Goal: Information Seeking & Learning: Learn about a topic

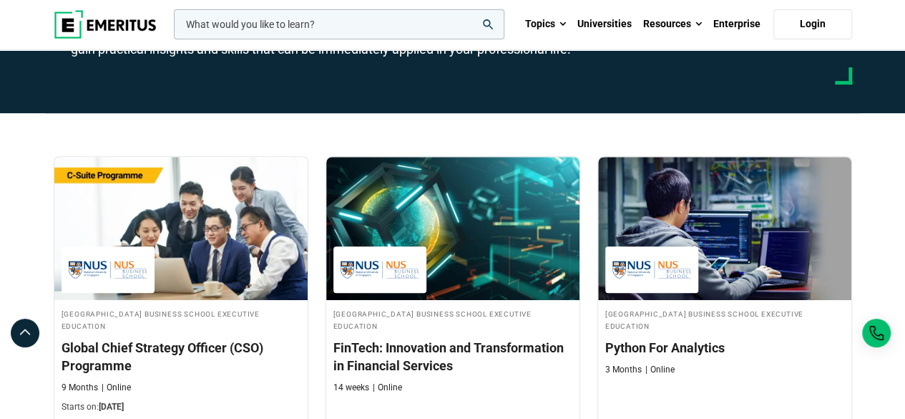
scroll to position [215, 0]
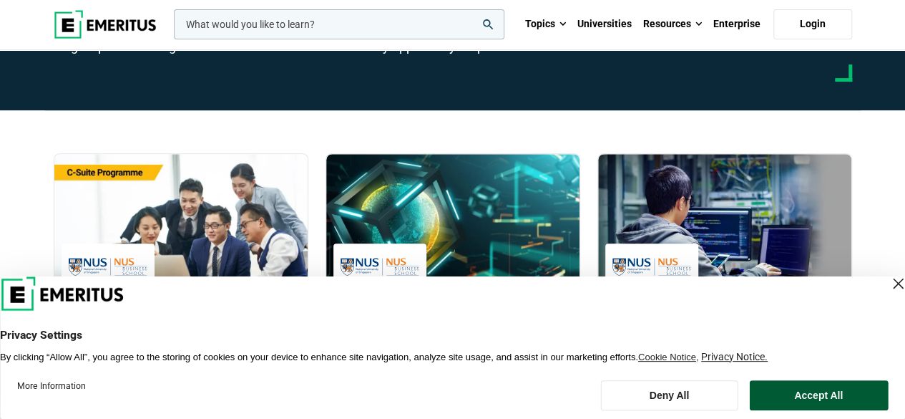
click at [763, 396] on button "Accept All" at bounding box center [818, 395] width 139 height 30
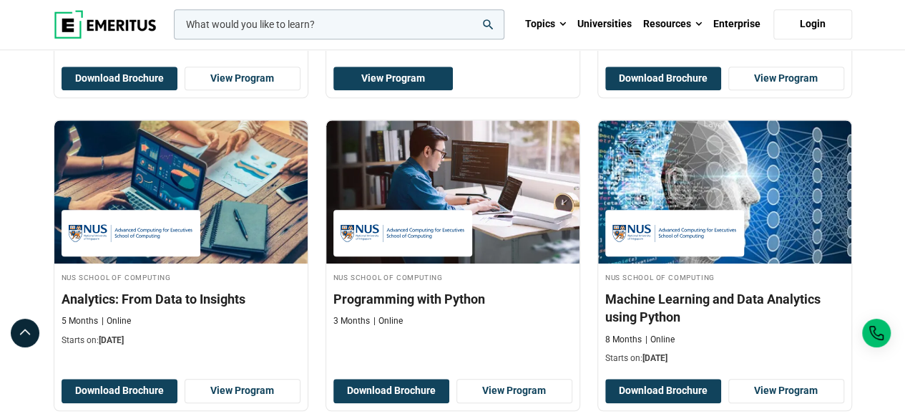
scroll to position [644, 0]
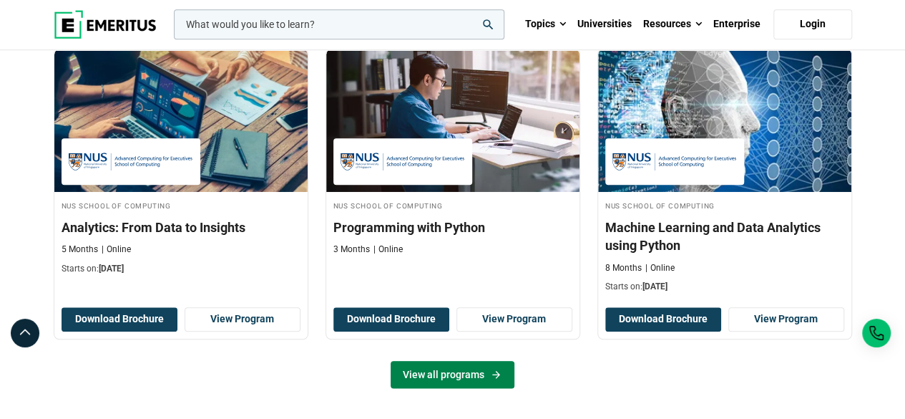
click at [469, 371] on link "View all programs" at bounding box center [453, 374] width 124 height 27
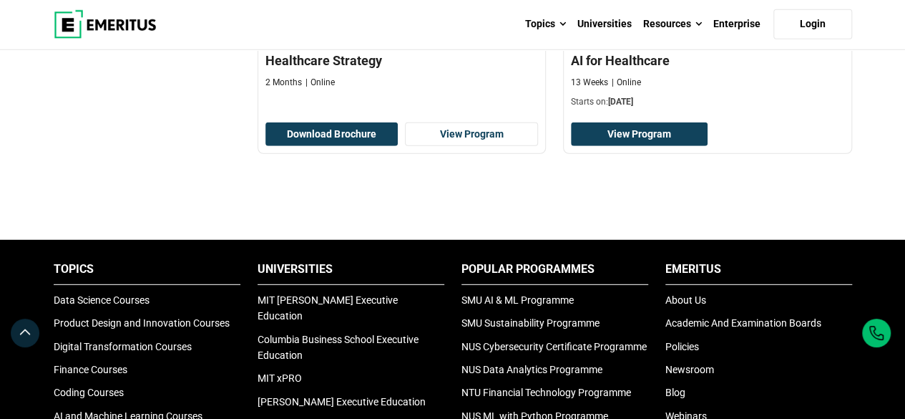
scroll to position [1789, 0]
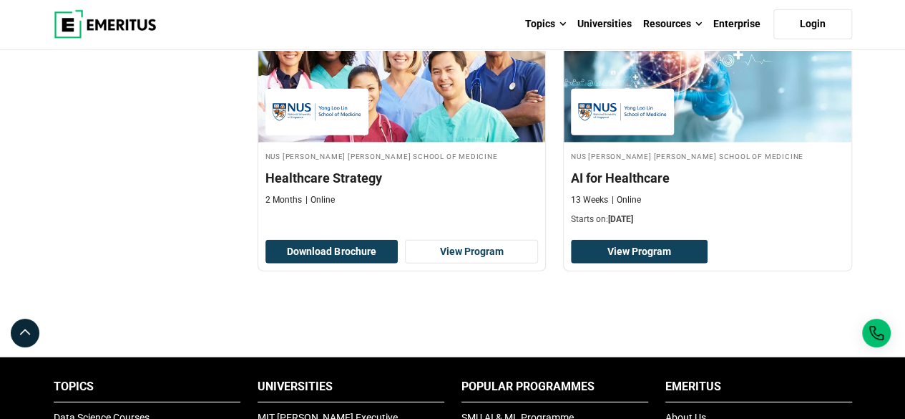
click at [597, 114] on img at bounding box center [622, 112] width 89 height 32
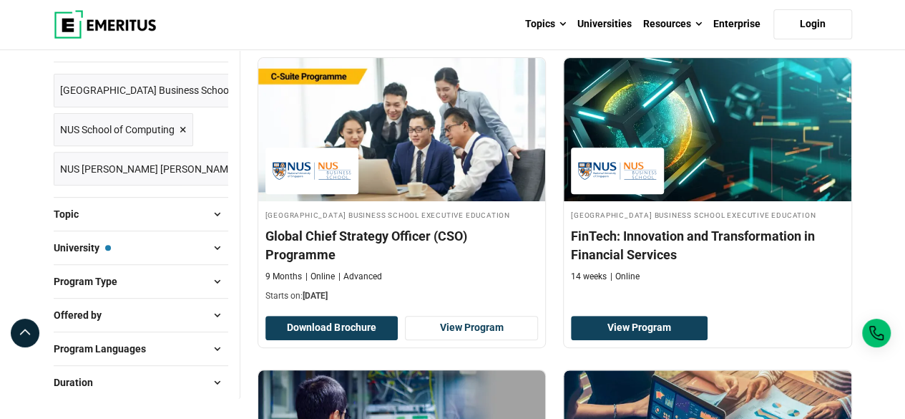
scroll to position [72, 0]
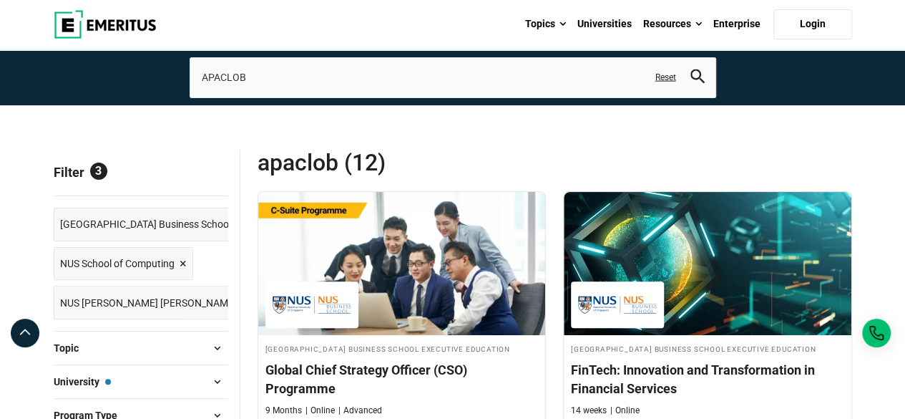
click at [202, 302] on span "NUS [PERSON_NAME] [PERSON_NAME] School of Medicine" at bounding box center [191, 303] width 262 height 16
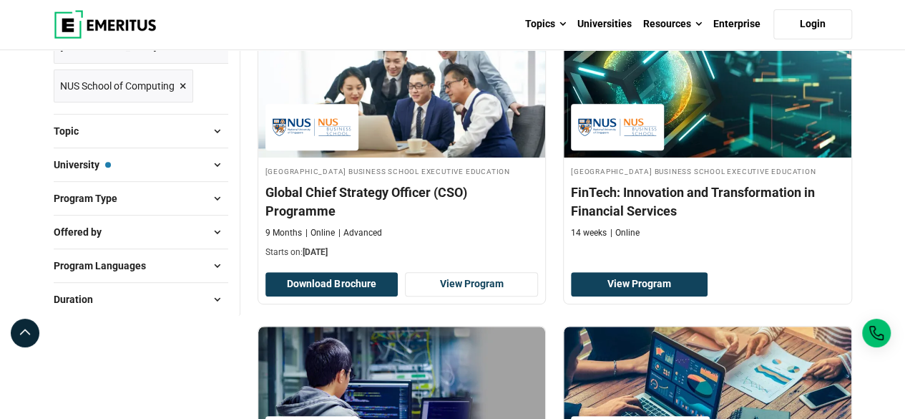
scroll to position [72, 0]
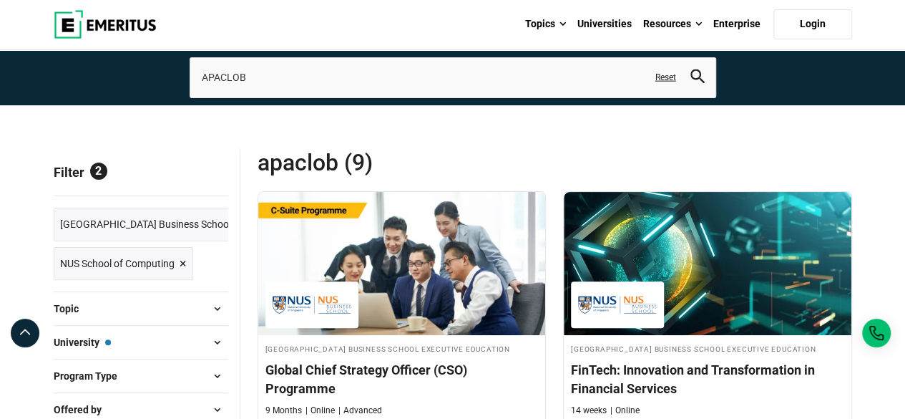
click at [183, 345] on button "University — National University of Singapore Business School Executive Educati…" at bounding box center [141, 341] width 175 height 21
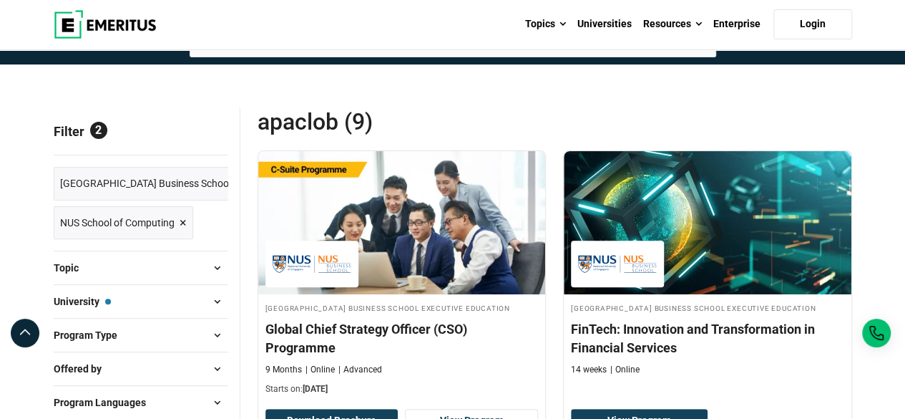
scroll to position [143, 0]
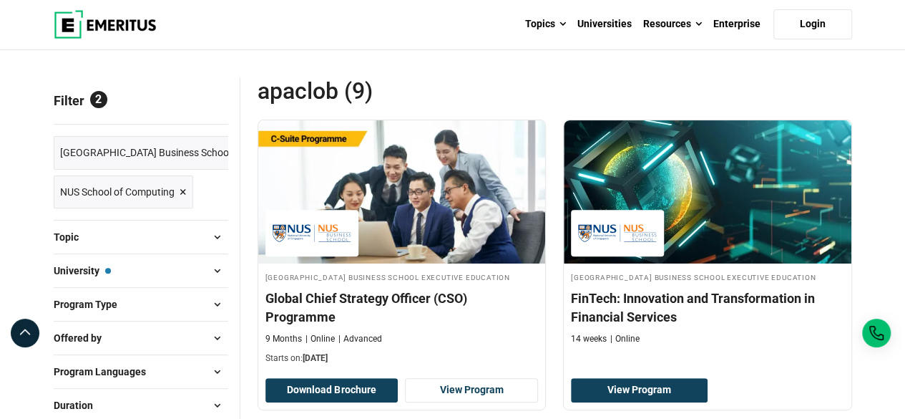
click at [218, 300] on span at bounding box center [217, 303] width 21 height 21
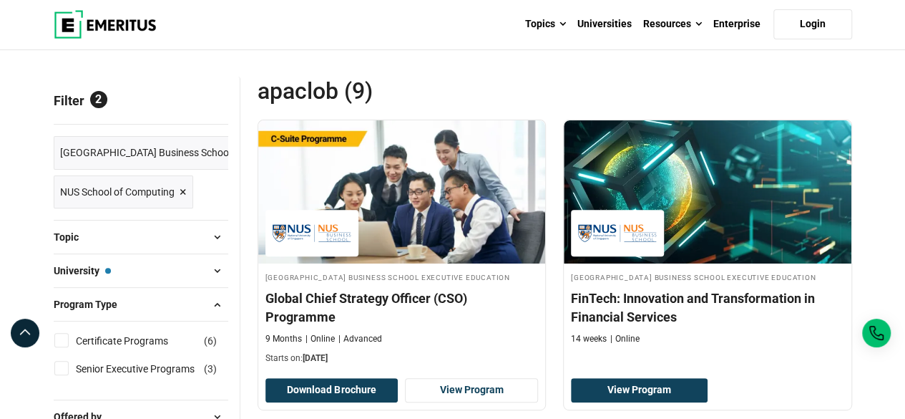
click at [214, 279] on span at bounding box center [217, 270] width 21 height 21
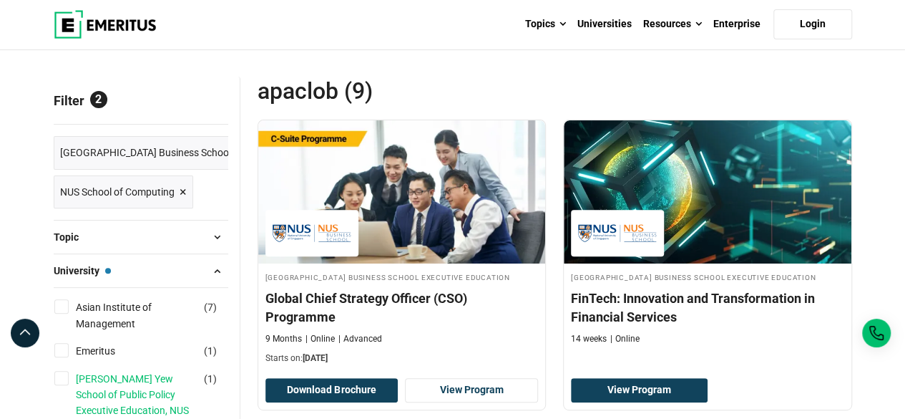
click at [160, 373] on link "[PERSON_NAME] Yew School of Public Policy Executive Education, NUS" at bounding box center [151, 395] width 150 height 48
checkbox input "true"
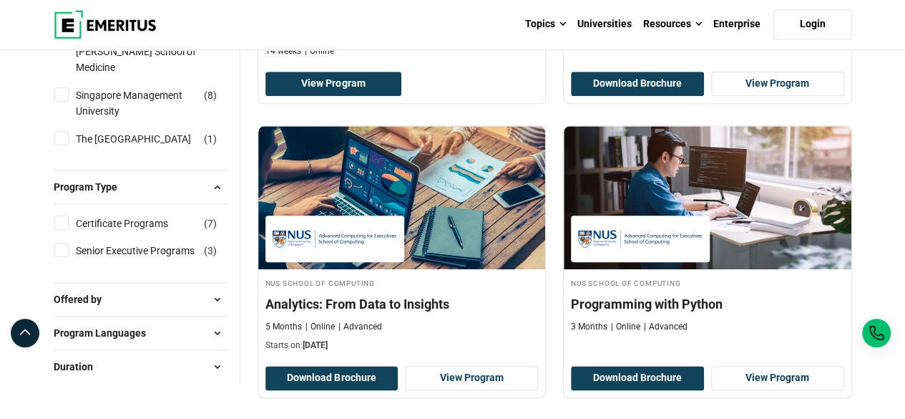
scroll to position [644, 0]
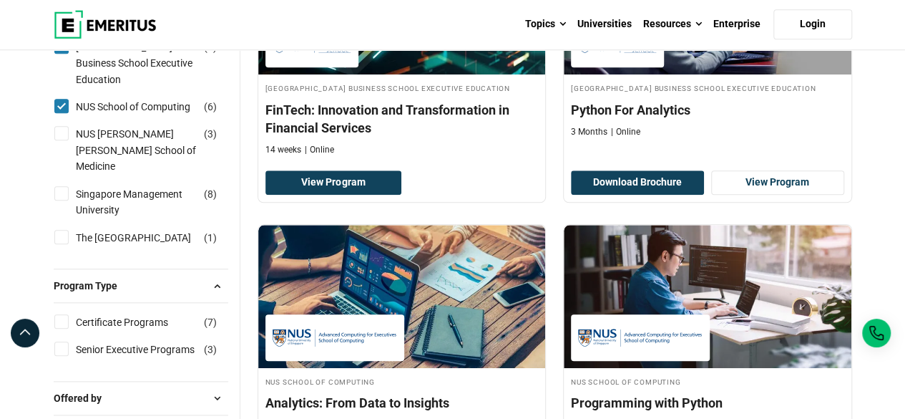
click at [67, 113] on input "NUS School of Computing ( 6 )" at bounding box center [61, 106] width 14 height 14
checkbox input "false"
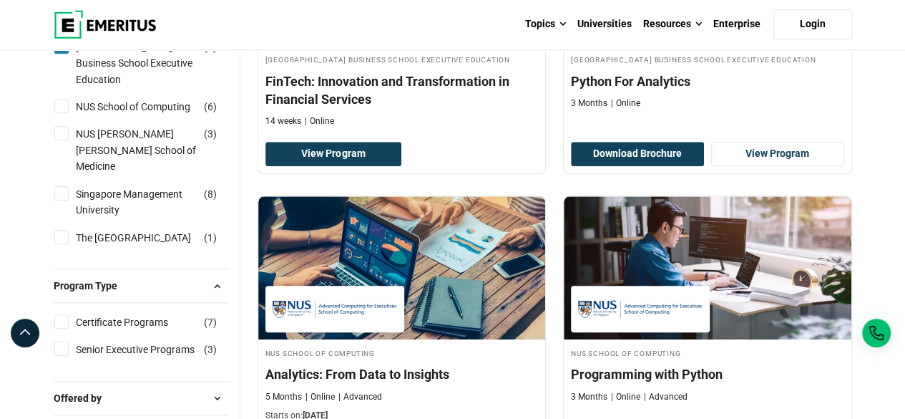
scroll to position [594, 0]
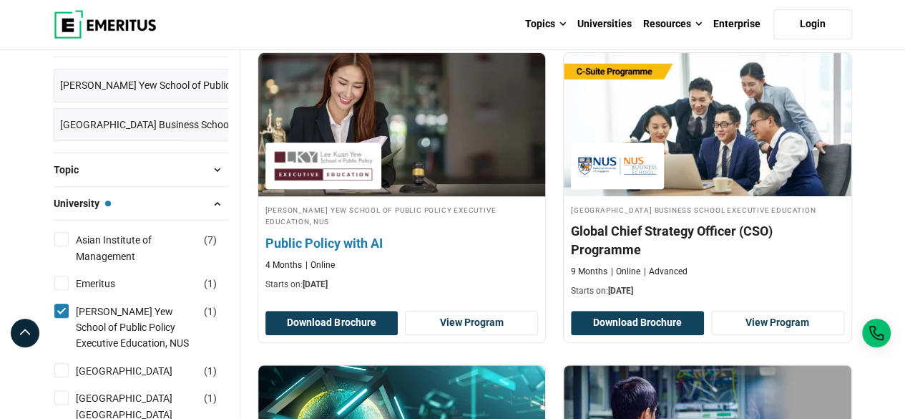
scroll to position [215, 0]
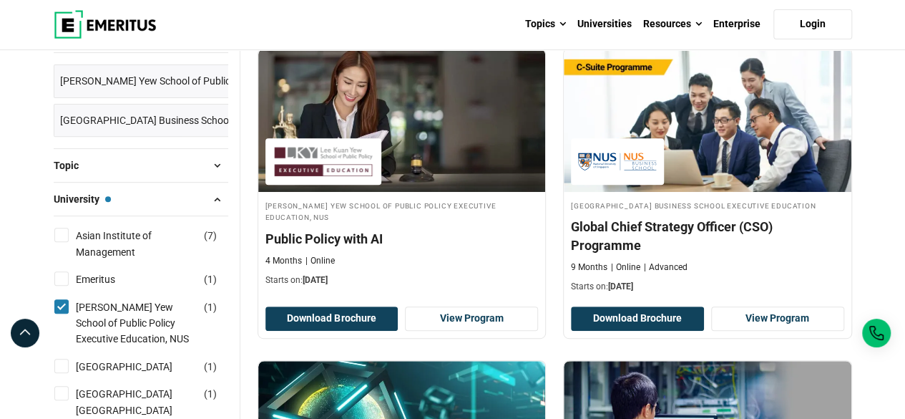
click at [62, 308] on input "Lee Kuan Yew School of Public Policy Executive Education, NUS ( 1 )" at bounding box center [61, 306] width 14 height 14
checkbox input "false"
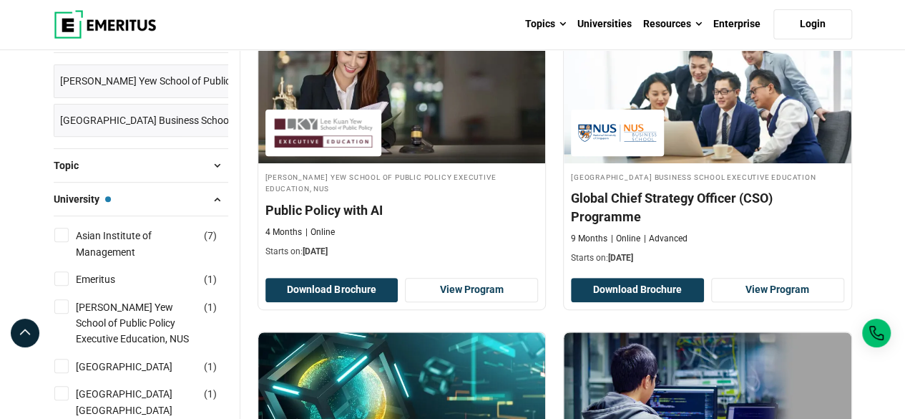
click at [62, 234] on input "Asian Institute of Management ( 7 )" at bounding box center [61, 235] width 14 height 14
checkbox input "true"
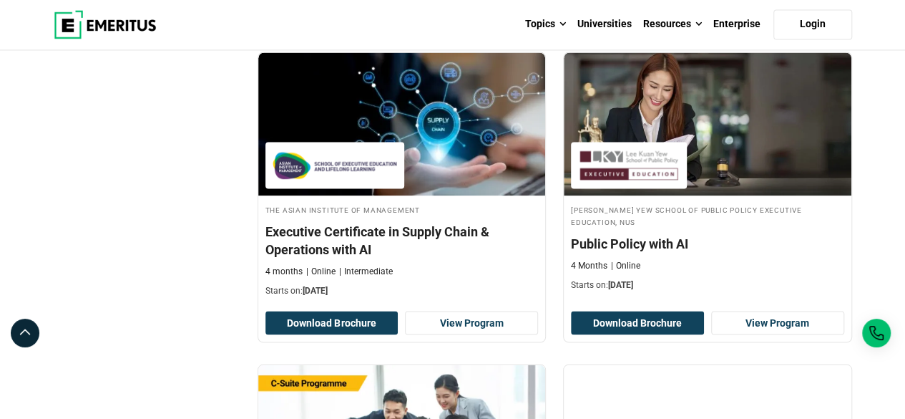
scroll to position [1216, 0]
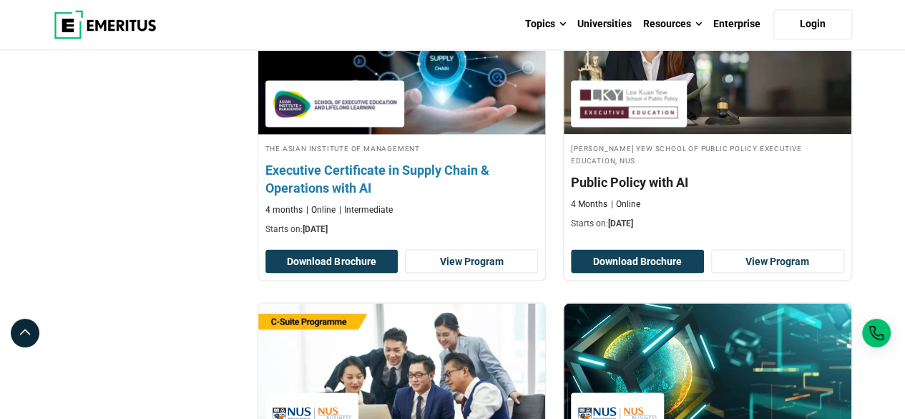
click at [452, 195] on div "The Asian Institute of Management Executive Certificate in Supply Chain & Opera…" at bounding box center [402, 188] width 288 height 94
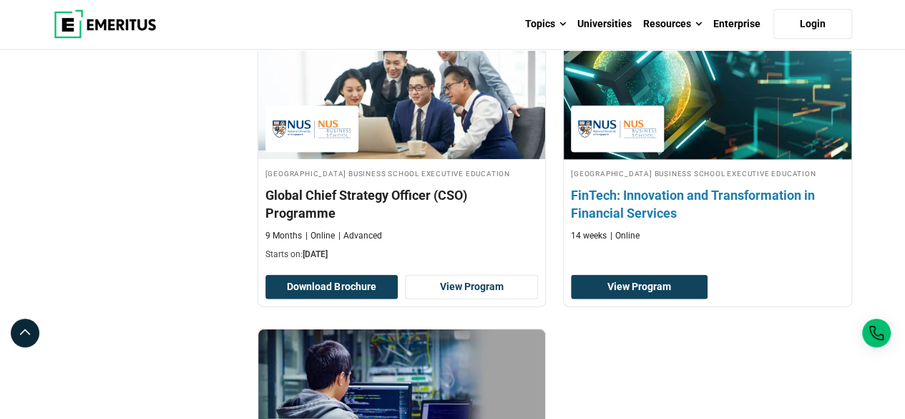
scroll to position [1860, 0]
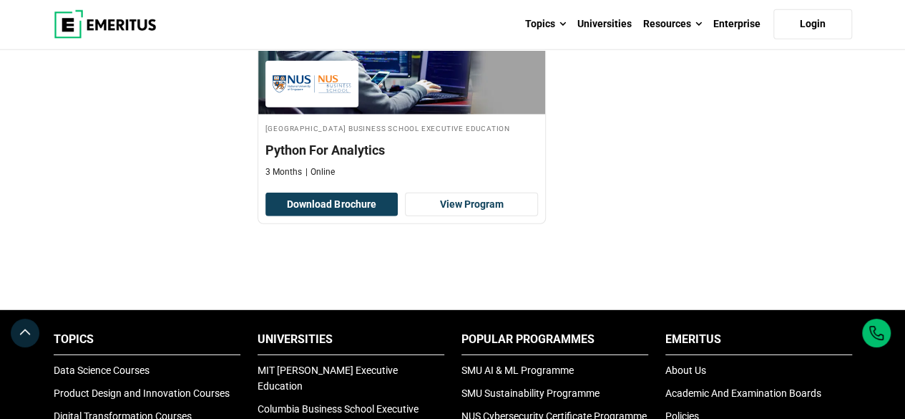
click at [89, 19] on img at bounding box center [105, 24] width 103 height 29
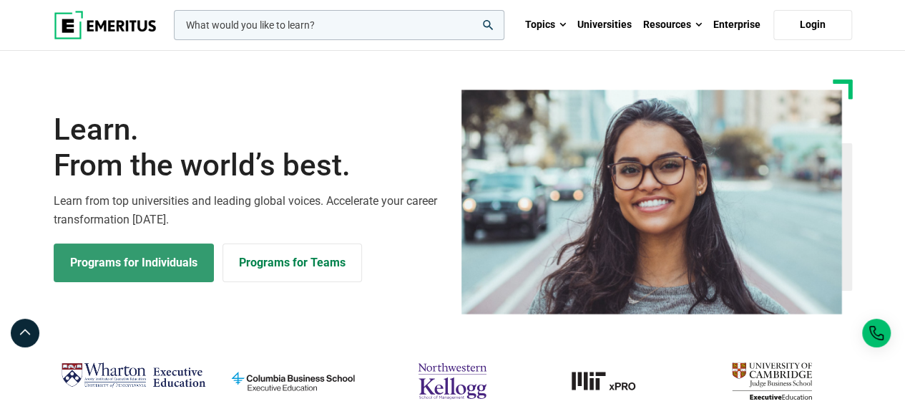
click at [138, 253] on link "Programs for Individuals" at bounding box center [134, 262] width 160 height 39
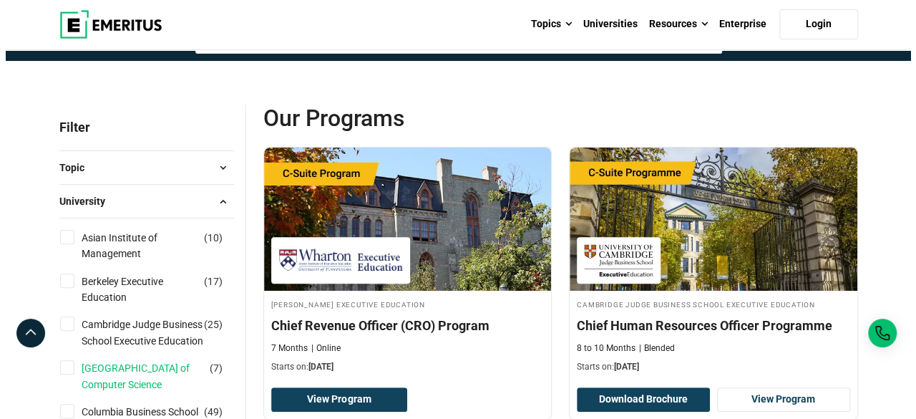
scroll to position [72, 0]
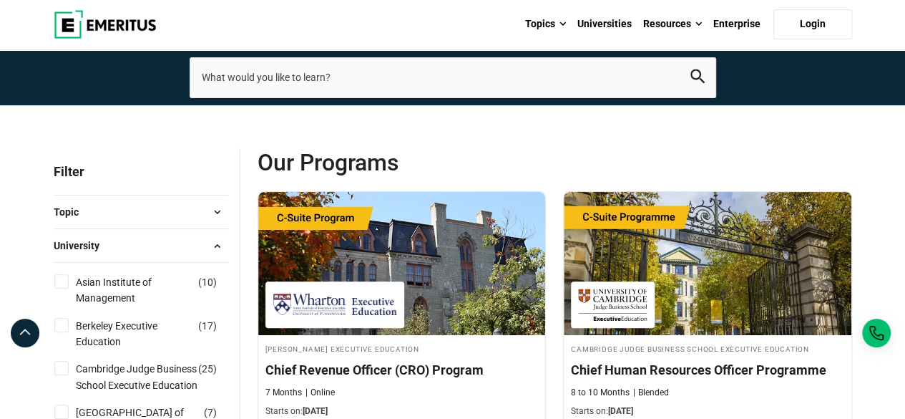
click at [283, 74] on input "search-page" at bounding box center [453, 77] width 527 height 40
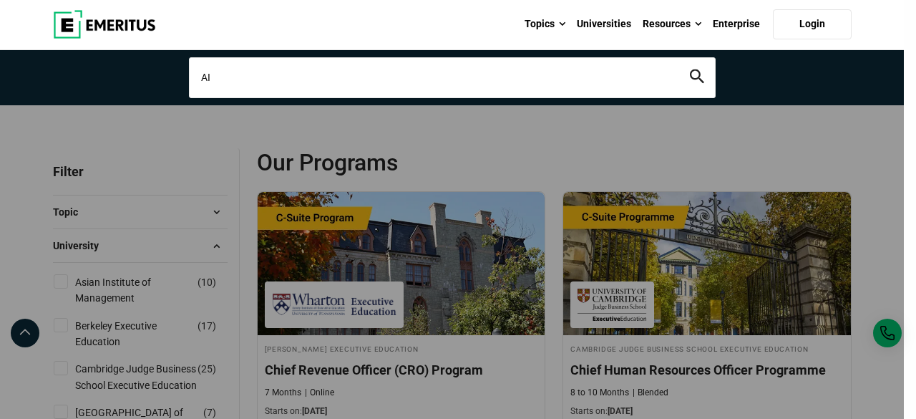
type input "AI"
click at [690, 69] on button "search" at bounding box center [697, 77] width 14 height 16
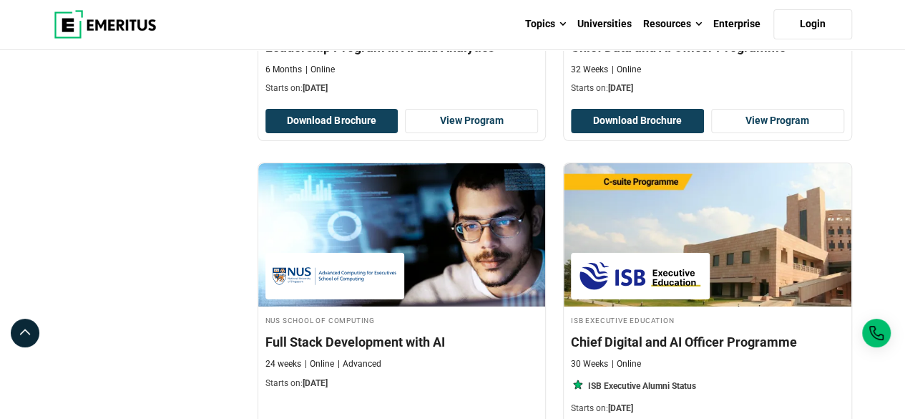
scroll to position [2719, 0]
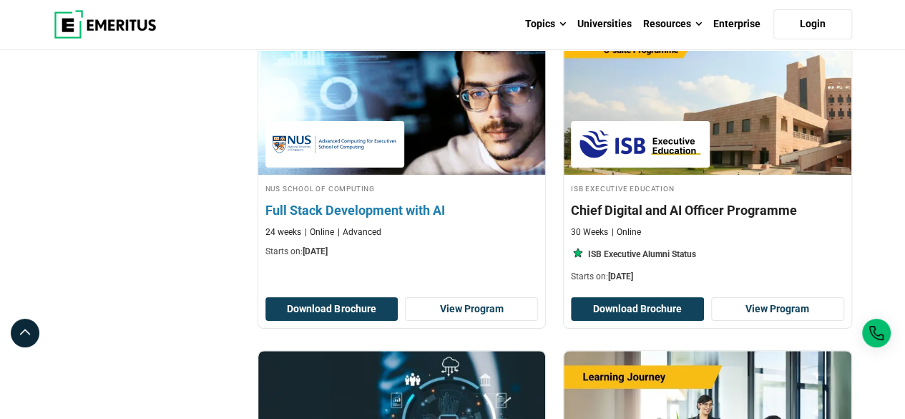
click at [371, 205] on h4 "Full Stack Development with AI" at bounding box center [401, 210] width 273 height 18
